Goal: Check status: Check status

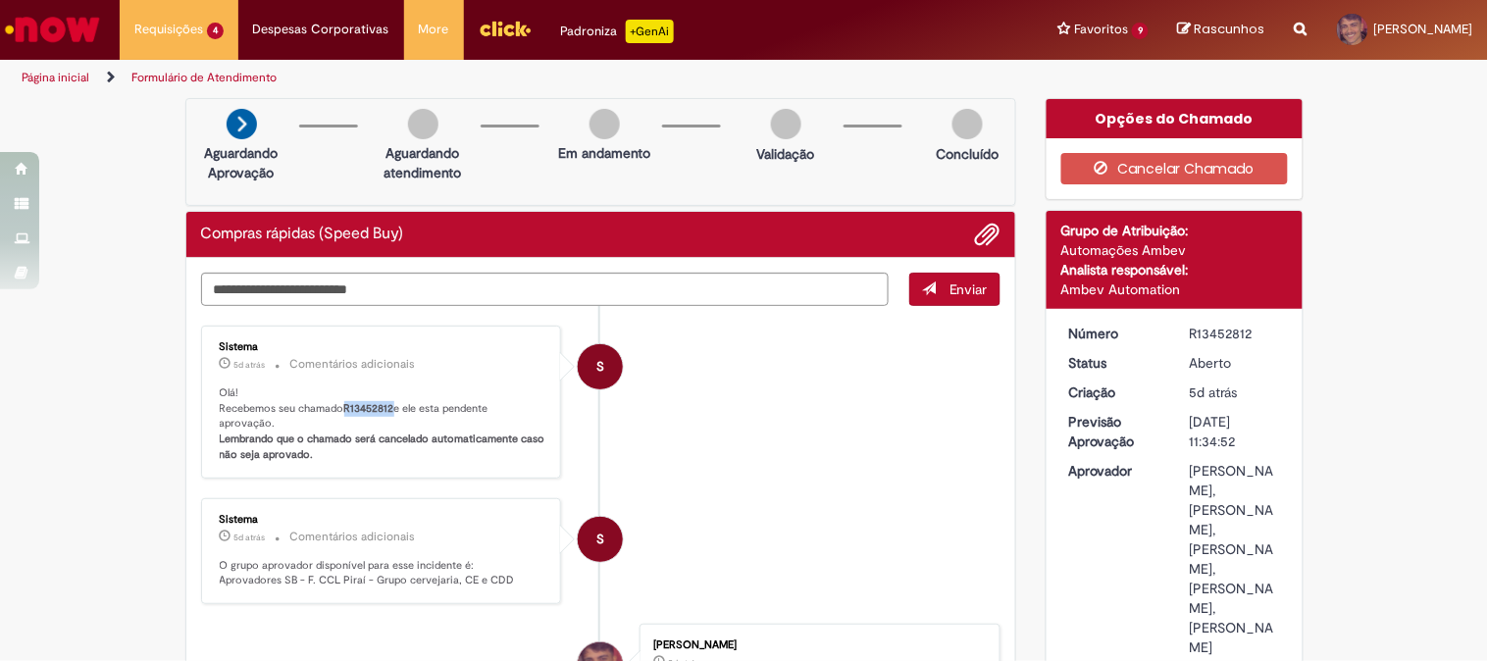
drag, startPoint x: 338, startPoint y: 406, endPoint x: 385, endPoint y: 404, distance: 47.1
click at [385, 404] on b "R13452812" at bounding box center [369, 408] width 50 height 15
copy b "R13452812"
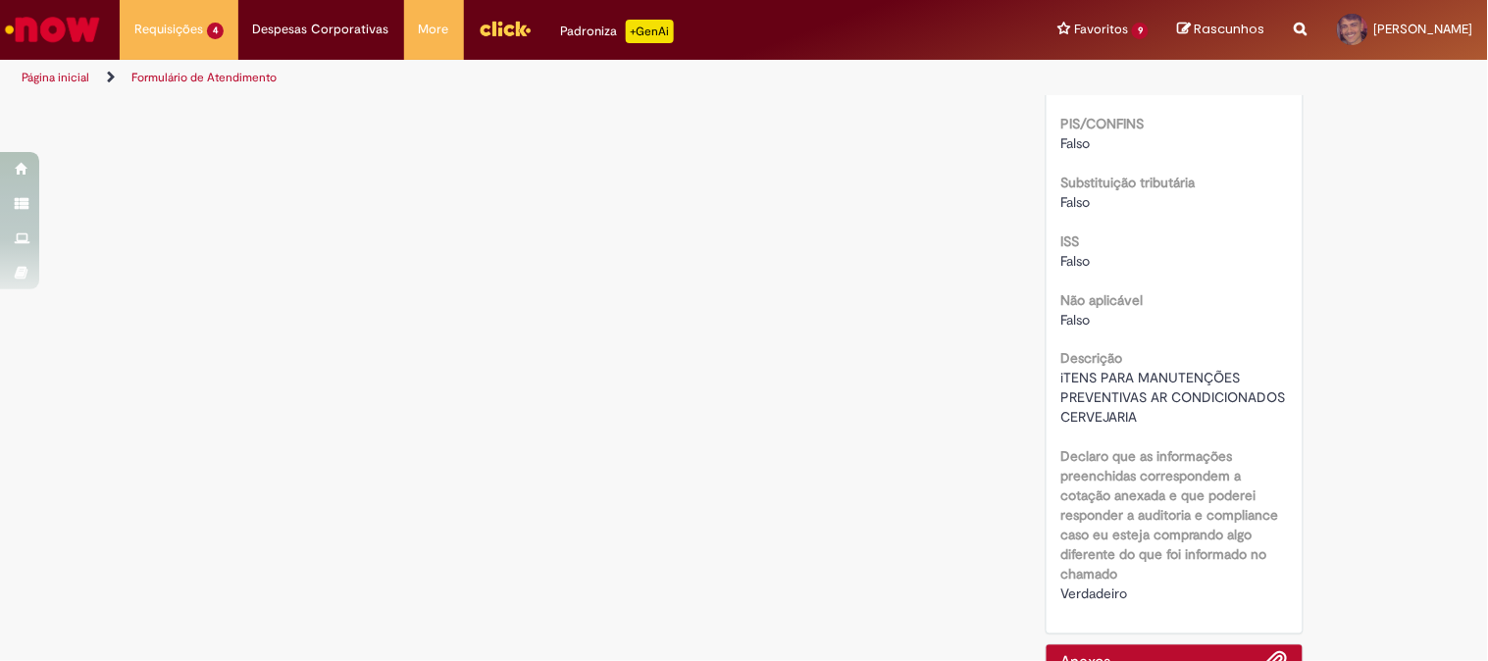
scroll to position [2809, 0]
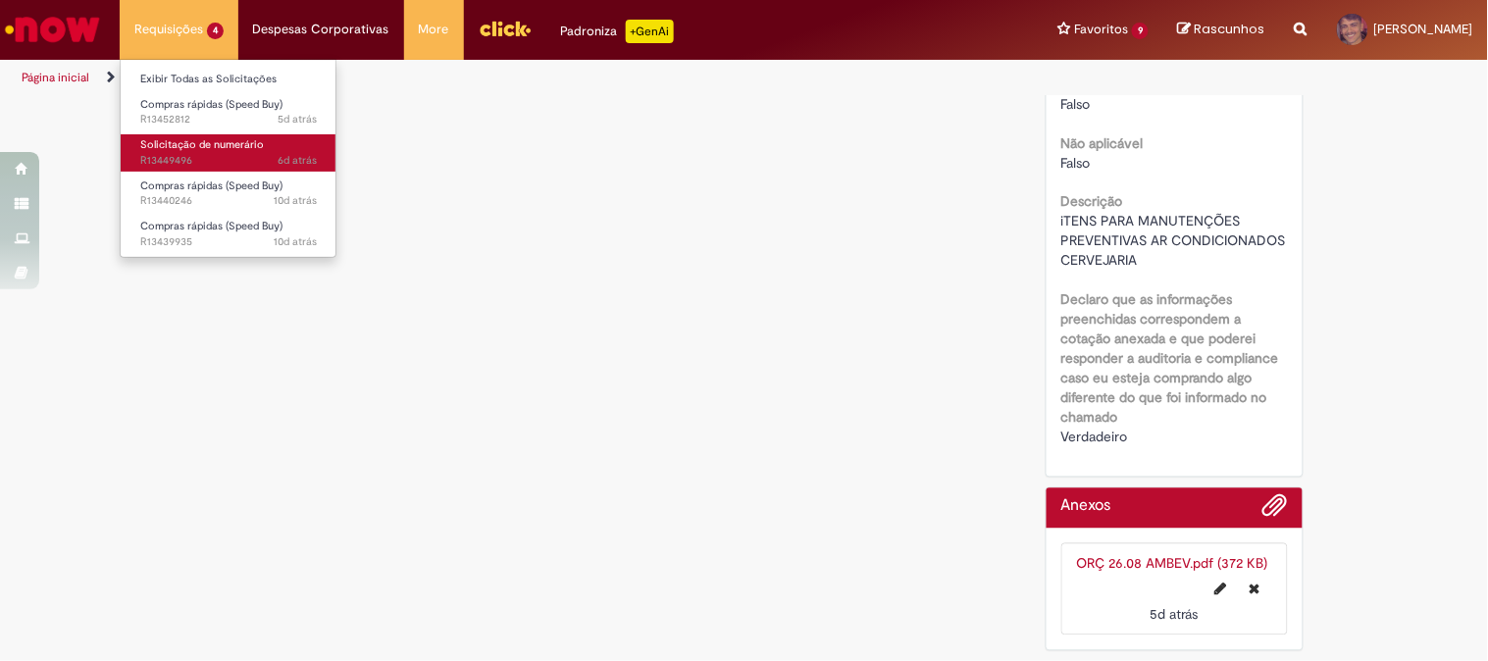
click at [224, 155] on span "6d atrás 6 dias atrás R13449496" at bounding box center [228, 161] width 177 height 16
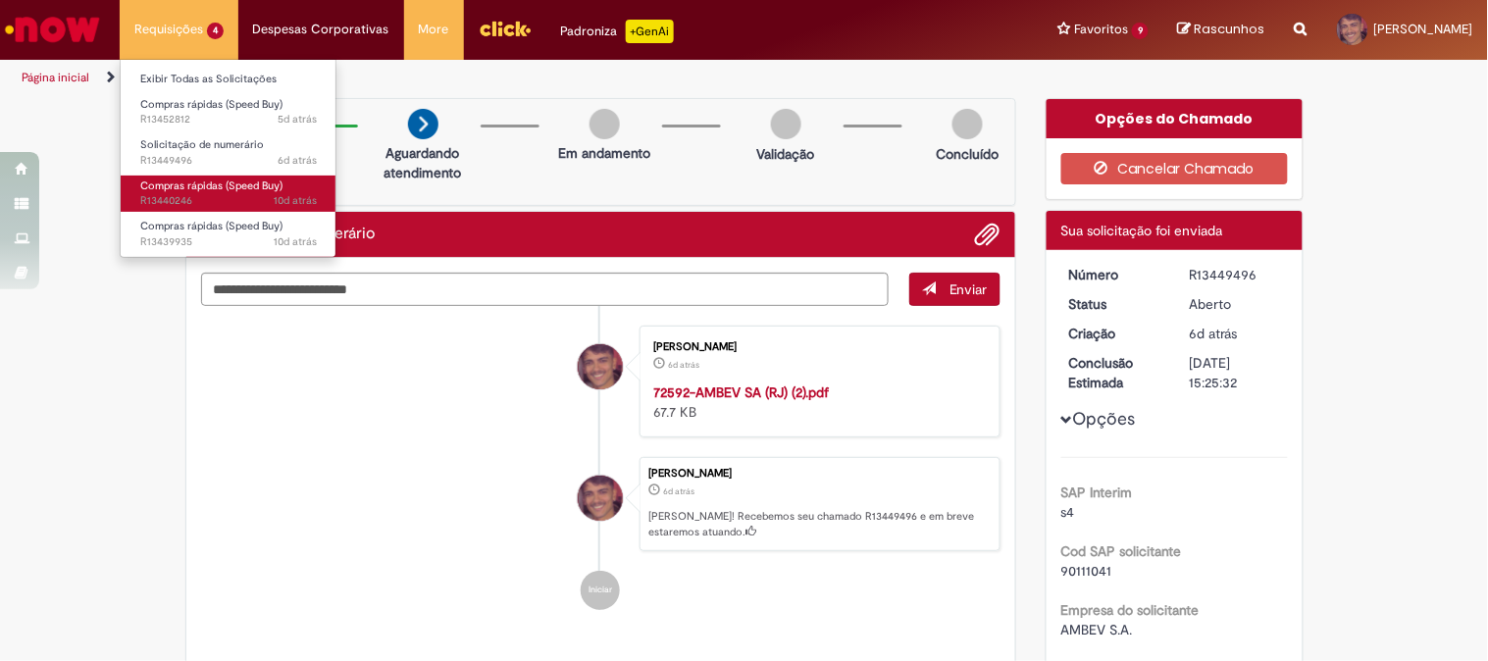
click at [220, 186] on span "Compras rápidas (Speed Buy)" at bounding box center [211, 185] width 142 height 15
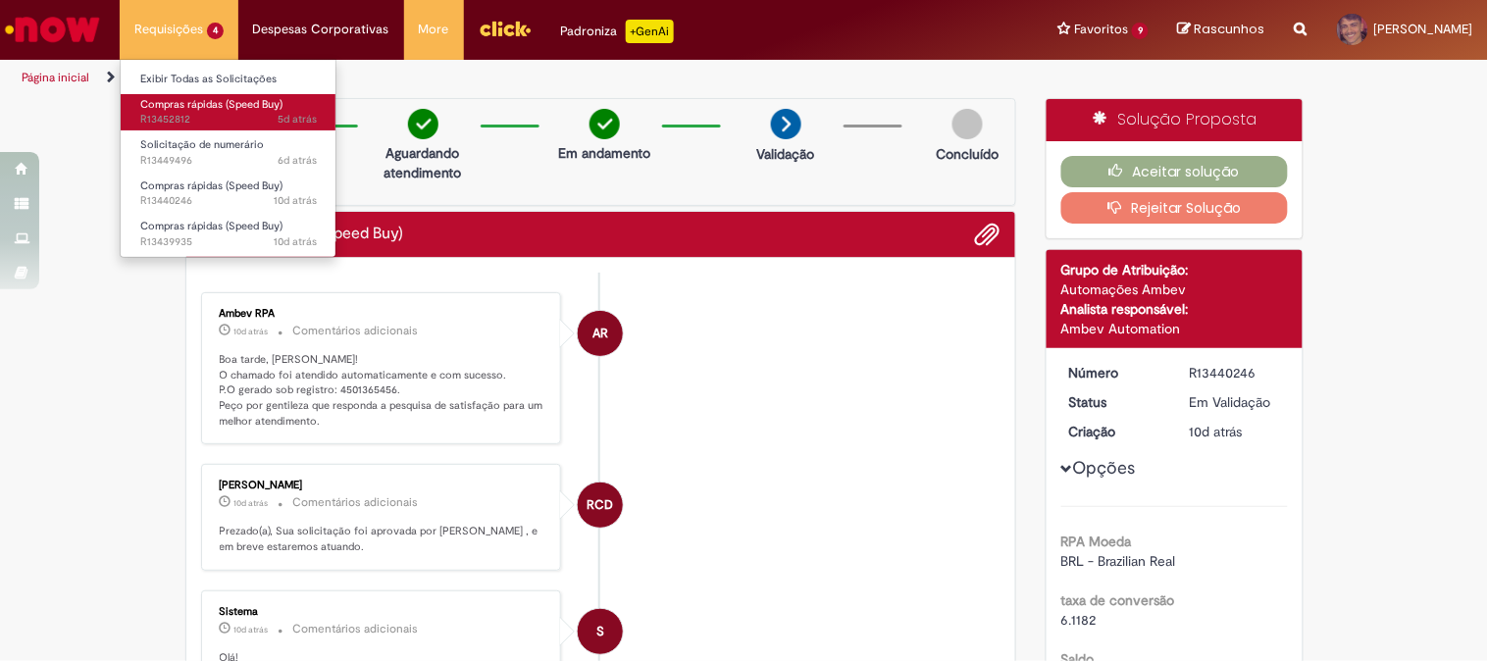
click at [208, 98] on span "Compras rápidas (Speed Buy)" at bounding box center [211, 104] width 142 height 15
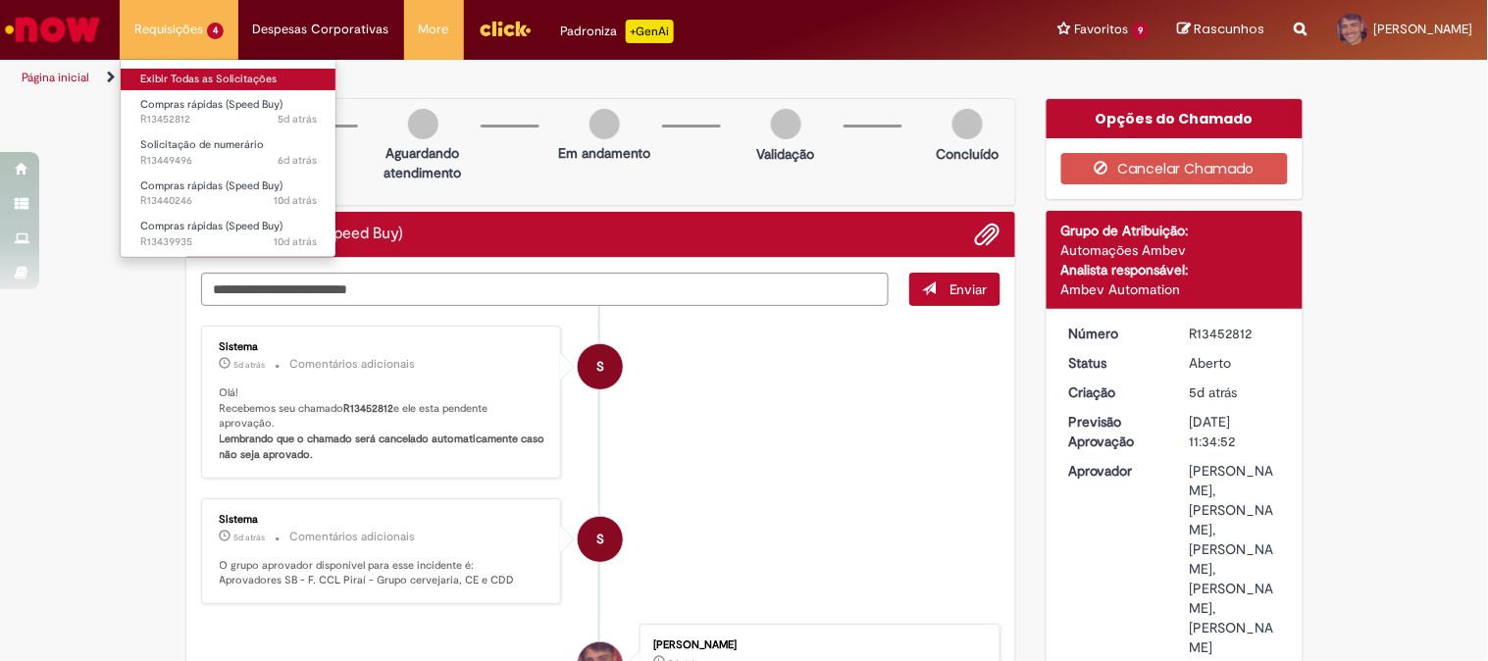
click at [190, 79] on link "Exibir Todas as Solicitações" at bounding box center [229, 80] width 216 height 22
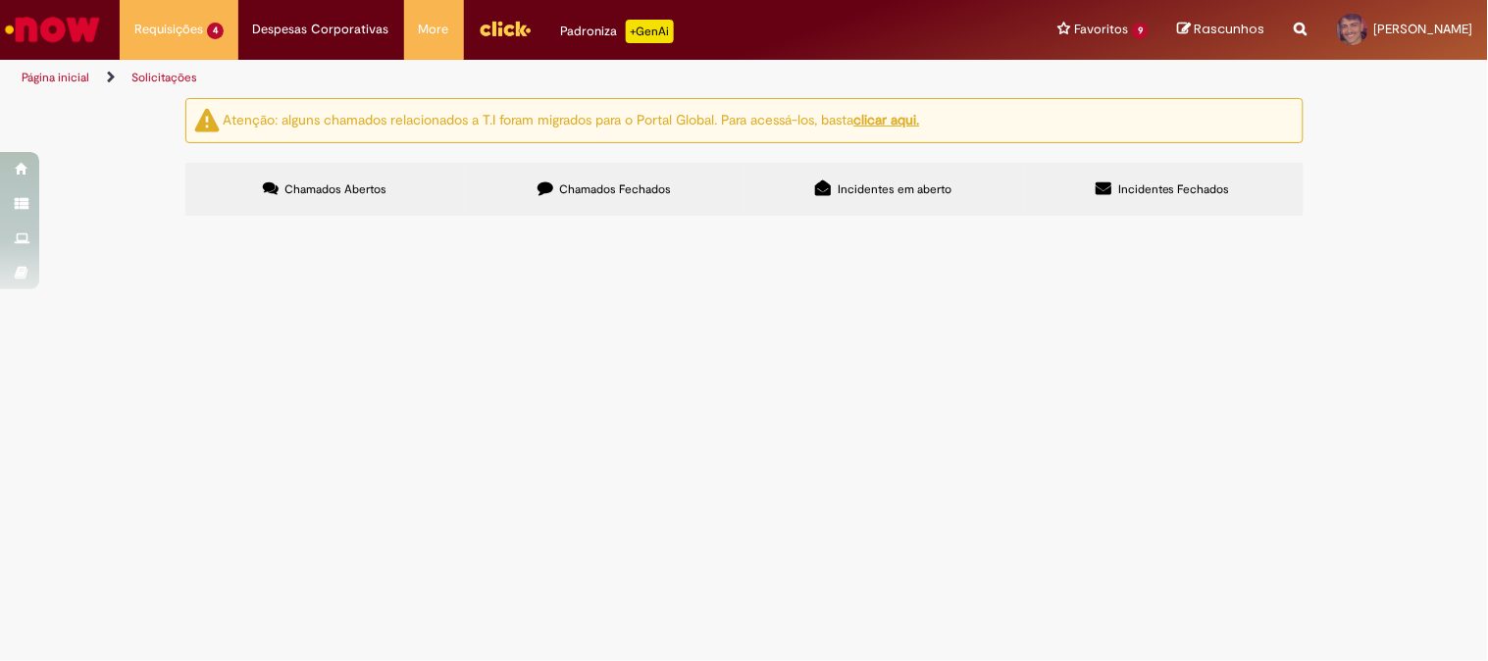
click at [545, 178] on label "Chamados Fechados" at bounding box center [605, 189] width 280 height 53
click at [806, 188] on label "Incidentes em aberto" at bounding box center [884, 189] width 280 height 53
click at [1178, 183] on span "Incidentes Fechados" at bounding box center [1174, 189] width 112 height 16
click at [388, 179] on label "Chamados Abertos" at bounding box center [325, 189] width 280 height 53
click at [0, 0] on span "R13449496" at bounding box center [0, 0] width 0 height 0
